Goal: Information Seeking & Learning: Learn about a topic

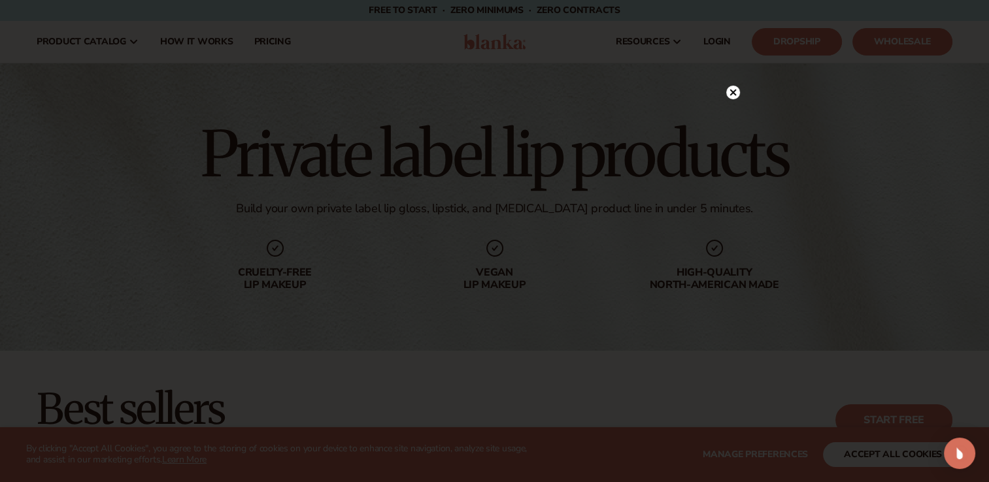
click at [731, 93] on icon at bounding box center [732, 92] width 7 height 7
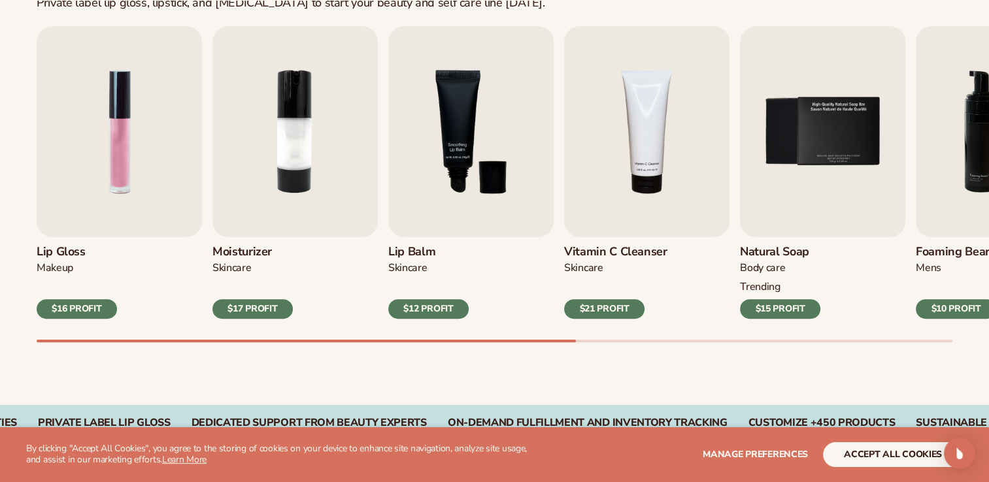
scroll to position [444, 0]
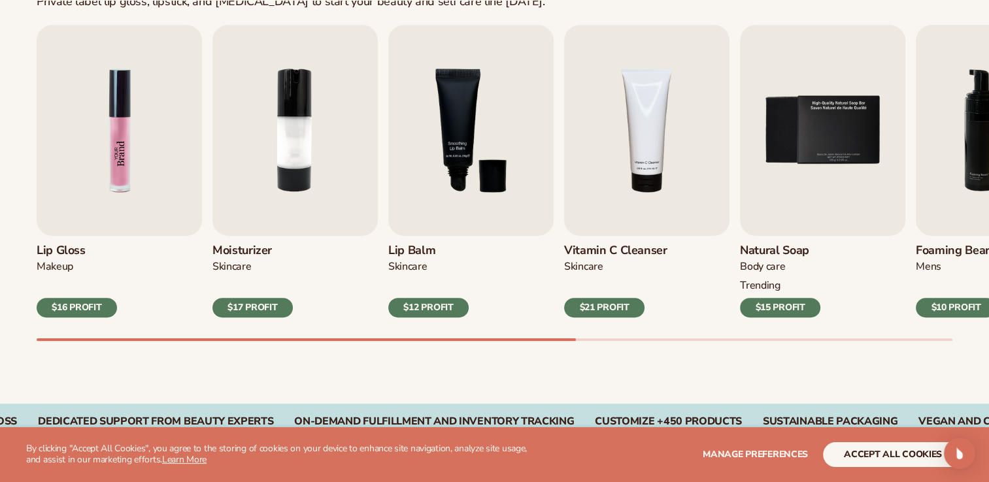
click at [118, 198] on img "1 / 9" at bounding box center [119, 130] width 165 height 211
click at [79, 305] on div "$16 PROFIT" at bounding box center [77, 308] width 80 height 20
click at [105, 184] on img "1 / 9" at bounding box center [119, 130] width 165 height 211
click at [131, 135] on img "1 / 9" at bounding box center [119, 130] width 165 height 211
click at [133, 184] on img "1 / 9" at bounding box center [119, 130] width 165 height 211
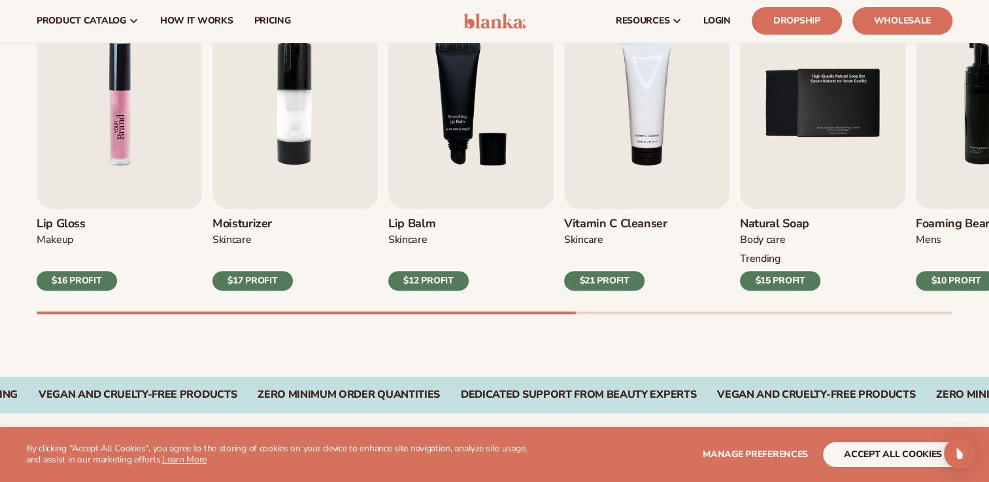
scroll to position [471, 0]
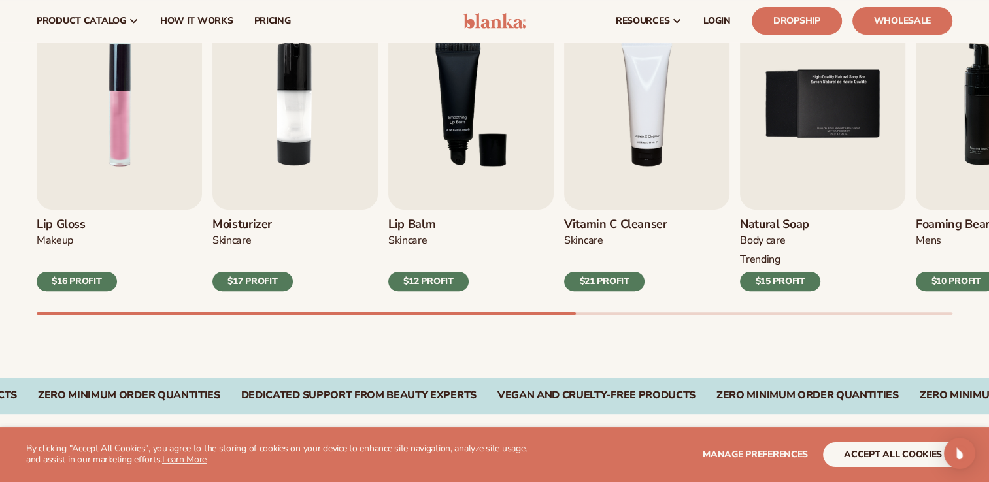
click at [84, 285] on div "$16 PROFIT" at bounding box center [77, 282] width 80 height 20
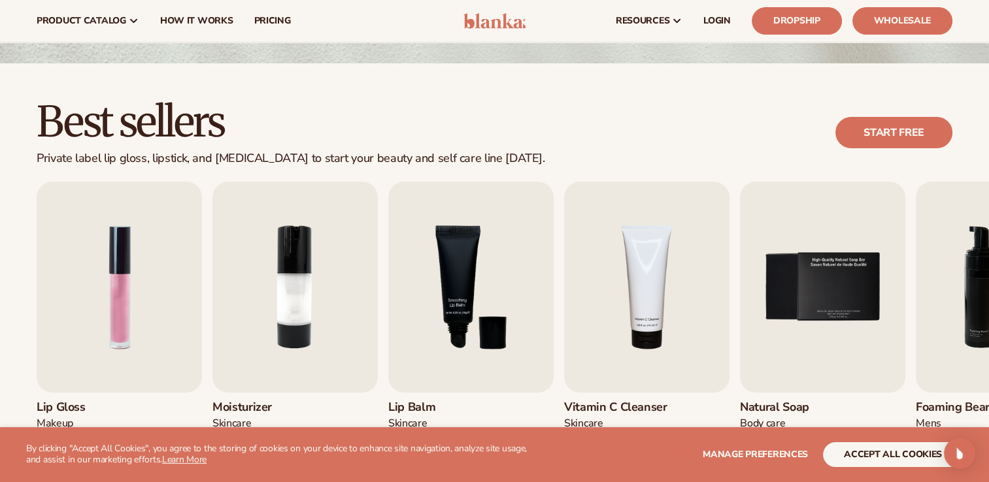
scroll to position [261, 0]
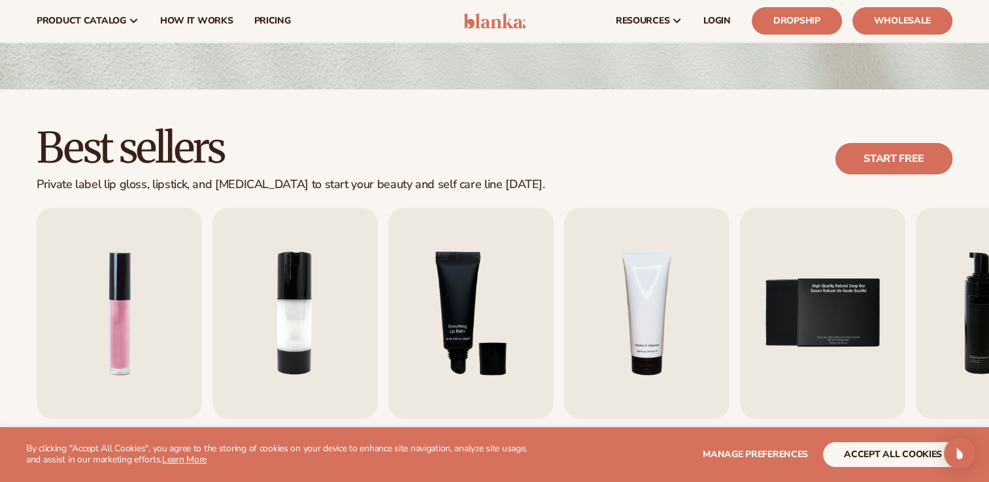
click at [855, 161] on link "Start free" at bounding box center [893, 158] width 117 height 31
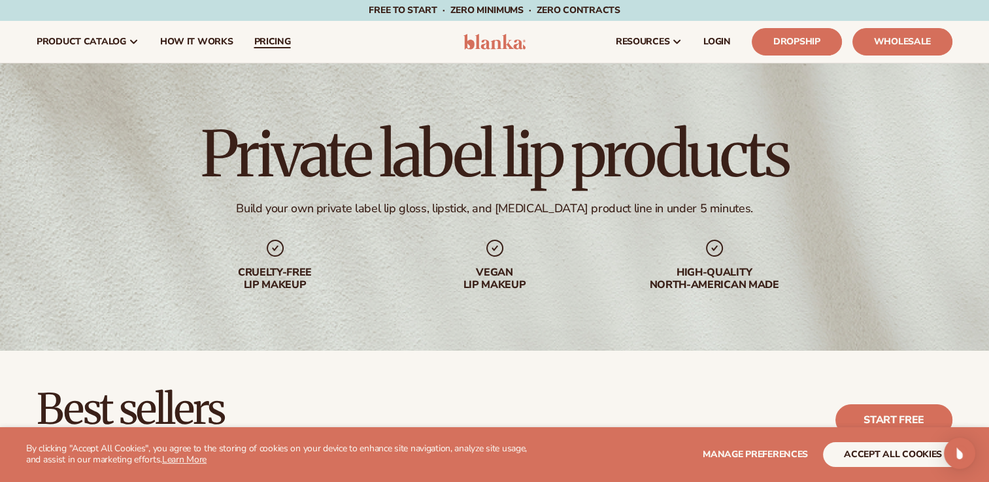
click at [273, 39] on span "pricing" at bounding box center [272, 42] width 37 height 10
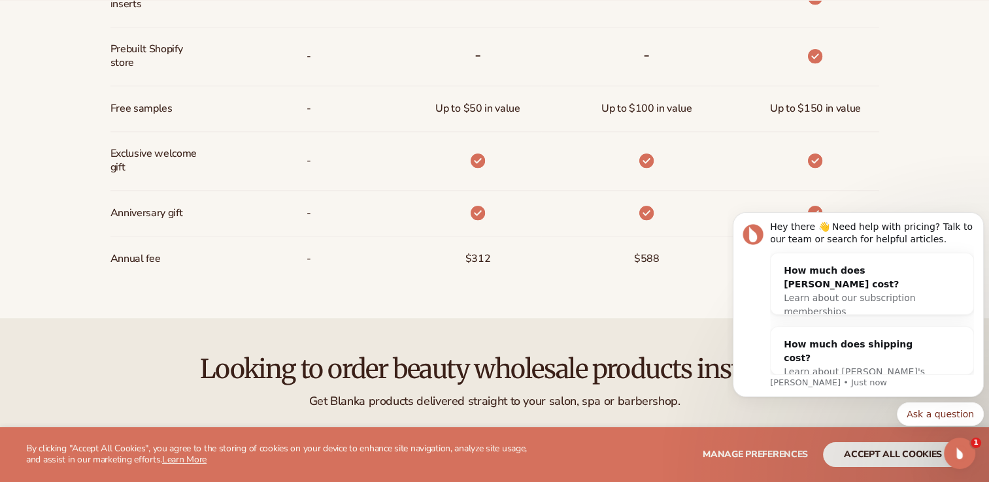
scroll to position [1203, 0]
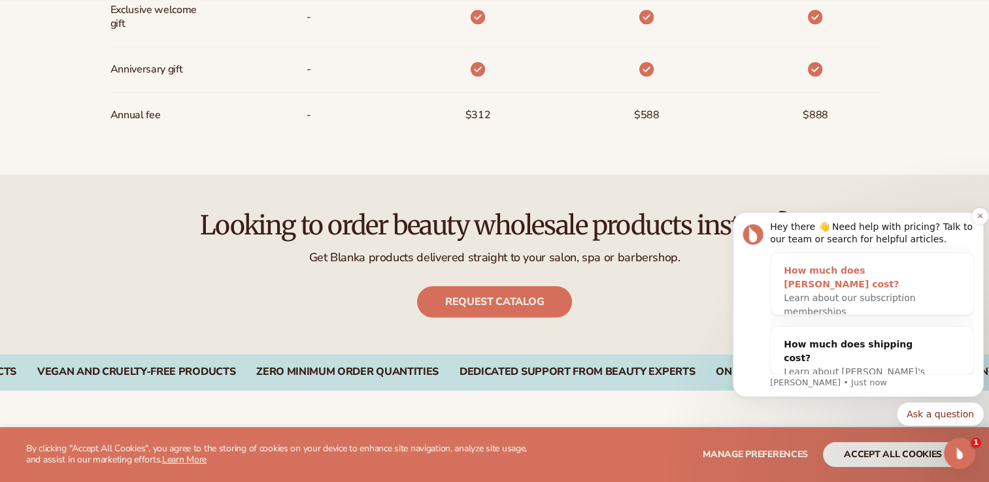
click at [849, 293] on span "Learn about our subscription memberships" at bounding box center [849, 305] width 131 height 24
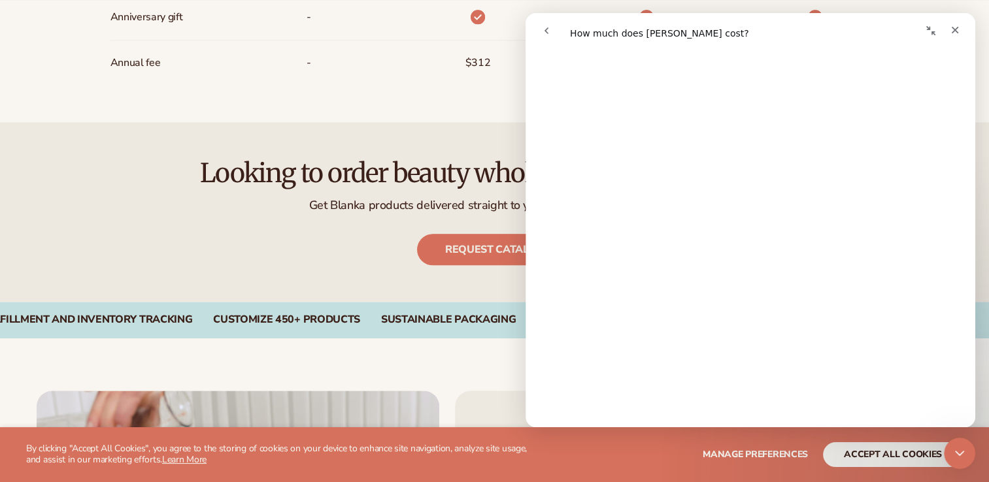
scroll to position [434, 0]
